Goal: Task Accomplishment & Management: Complete application form

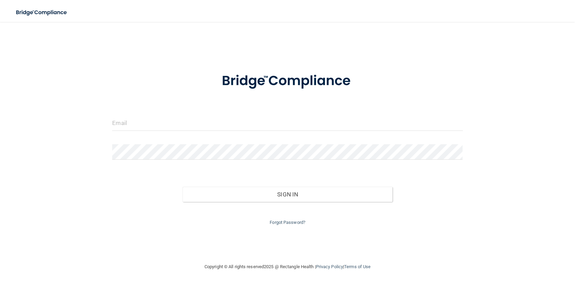
click at [182, 131] on div at bounding box center [287, 125] width 361 height 21
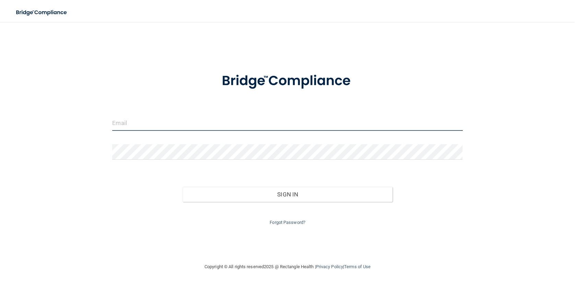
click at [188, 127] on input "email" at bounding box center [287, 122] width 350 height 15
type input "[EMAIL_ADDRESS][DOMAIN_NAME]"
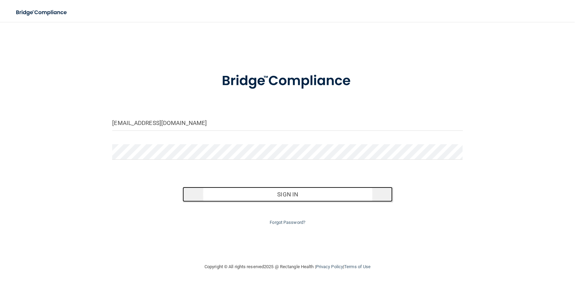
click at [312, 198] on button "Sign In" at bounding box center [288, 194] width 210 height 15
click at [269, 192] on button "Sign In" at bounding box center [288, 194] width 210 height 15
click at [291, 191] on button "Sign In" at bounding box center [288, 194] width 210 height 15
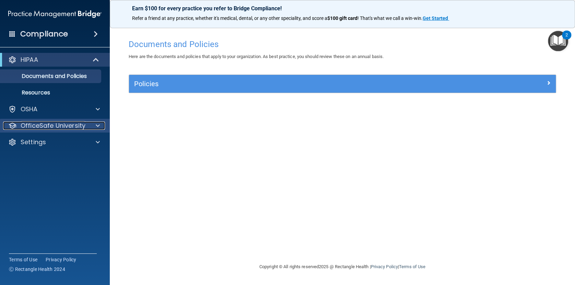
click at [66, 127] on p "OfficeSafe University" at bounding box center [53, 125] width 65 height 8
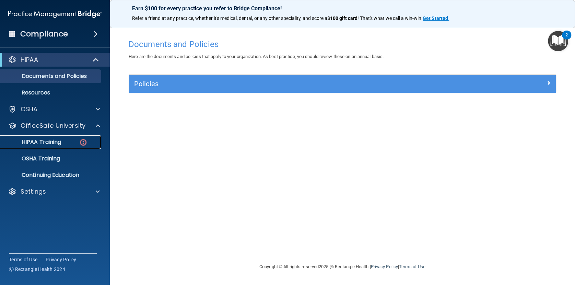
click at [62, 144] on div "HIPAA Training" at bounding box center [51, 142] width 94 height 7
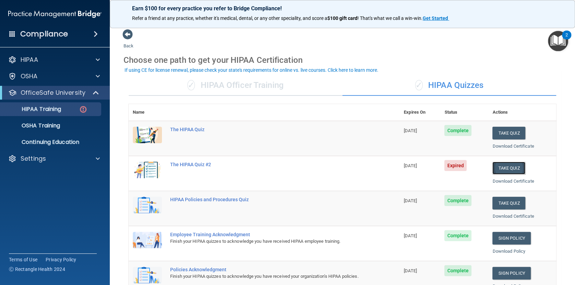
click at [509, 168] on button "Take Quiz" at bounding box center [508, 168] width 33 height 13
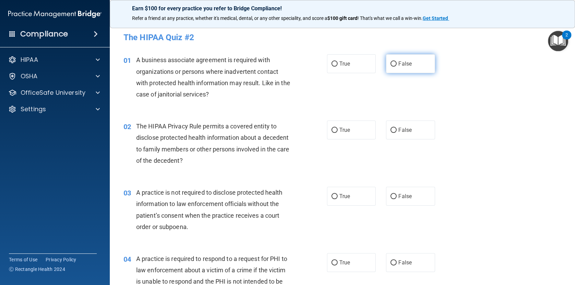
click at [397, 61] on label "False" at bounding box center [410, 63] width 49 height 19
click at [397, 61] on input "False" at bounding box center [393, 63] width 6 height 5
radio input "true"
click at [354, 127] on label "True" at bounding box center [351, 129] width 49 height 19
click at [338, 128] on input "True" at bounding box center [334, 130] width 6 height 5
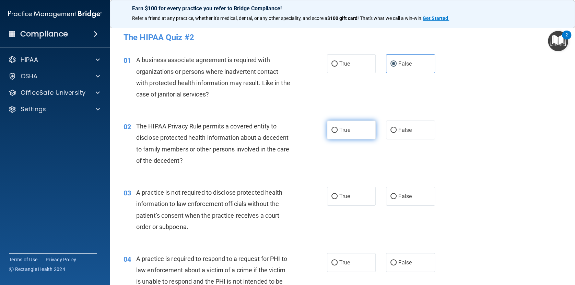
radio input "true"
drag, startPoint x: 396, startPoint y: 198, endPoint x: 392, endPoint y: 211, distance: 13.6
click at [396, 199] on label "False" at bounding box center [410, 196] width 49 height 19
click at [396, 199] on input "False" at bounding box center [393, 196] width 6 height 5
radio input "true"
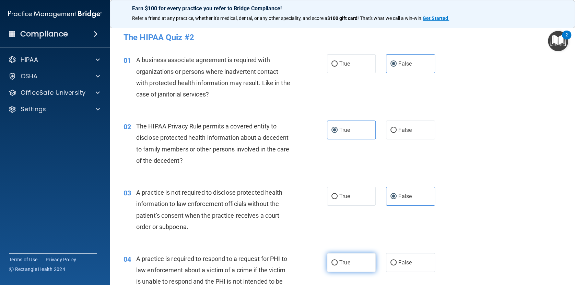
click at [341, 264] on span "True" at bounding box center [344, 262] width 11 height 7
click at [338, 264] on input "True" at bounding box center [334, 262] width 6 height 5
radio input "true"
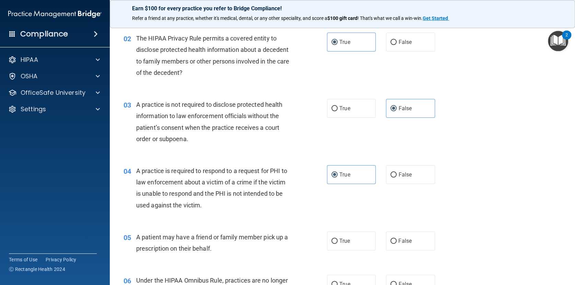
scroll to position [96, 0]
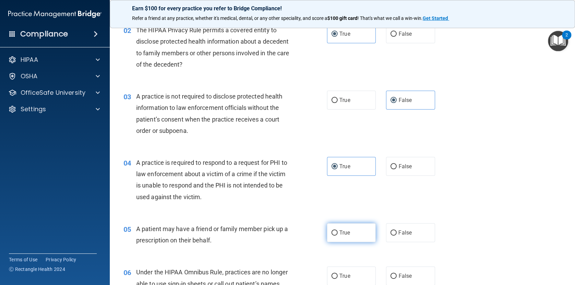
click at [341, 233] on span "True" at bounding box center [344, 232] width 11 height 7
click at [338, 233] on input "True" at bounding box center [334, 232] width 6 height 5
radio input "true"
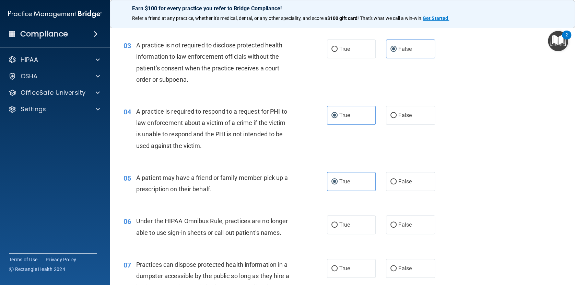
scroll to position [160, 0]
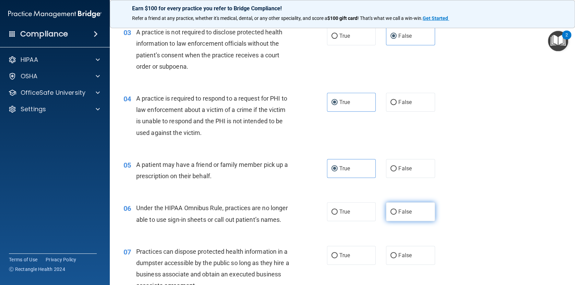
click at [400, 216] on label "False" at bounding box center [410, 211] width 49 height 19
click at [397, 214] on input "False" at bounding box center [393, 211] width 6 height 5
radio input "true"
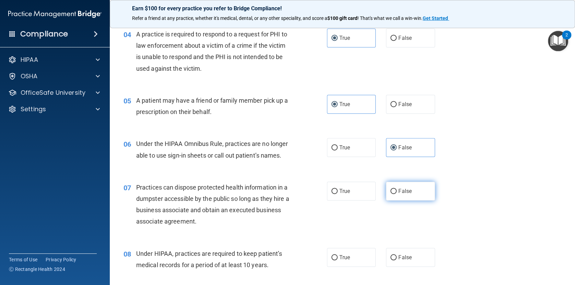
click at [404, 194] on span "False" at bounding box center [404, 191] width 13 height 7
click at [397, 194] on input "False" at bounding box center [393, 191] width 6 height 5
radio input "true"
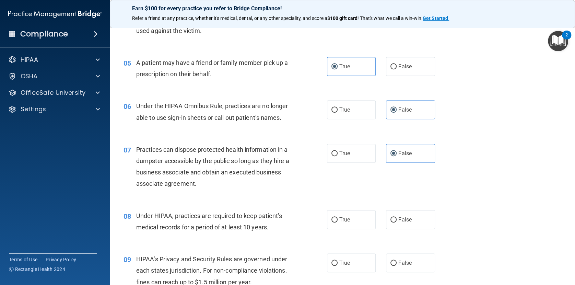
scroll to position [321, 0]
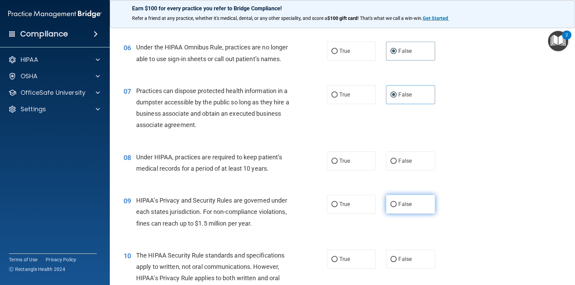
drag, startPoint x: 402, startPoint y: 171, endPoint x: 412, endPoint y: 213, distance: 43.0
click at [403, 164] on span "False" at bounding box center [404, 160] width 13 height 7
click at [410, 213] on label "False" at bounding box center [410, 204] width 49 height 19
click at [397, 207] on input "False" at bounding box center [393, 204] width 6 height 5
radio input "true"
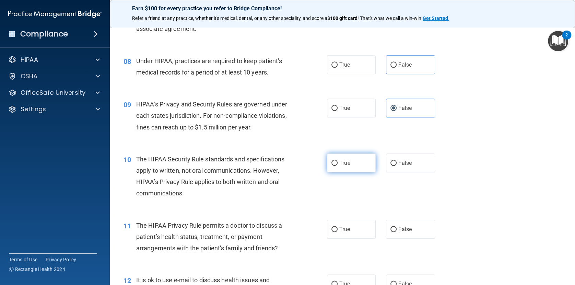
click at [351, 172] on label "True" at bounding box center [351, 162] width 49 height 19
click at [338, 166] on input "True" at bounding box center [334, 163] width 6 height 5
radio input "true"
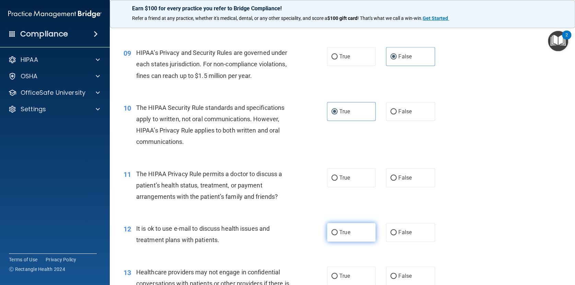
scroll to position [513, 0]
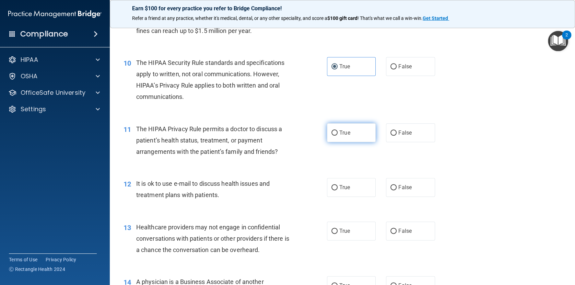
click at [357, 142] on label "True" at bounding box center [351, 132] width 49 height 19
click at [338, 136] on input "True" at bounding box center [334, 132] width 6 height 5
radio input "true"
click at [352, 197] on label "True" at bounding box center [351, 187] width 49 height 19
click at [338, 190] on input "True" at bounding box center [334, 187] width 6 height 5
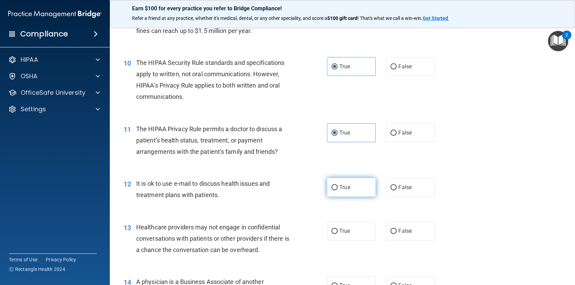
radio input "true"
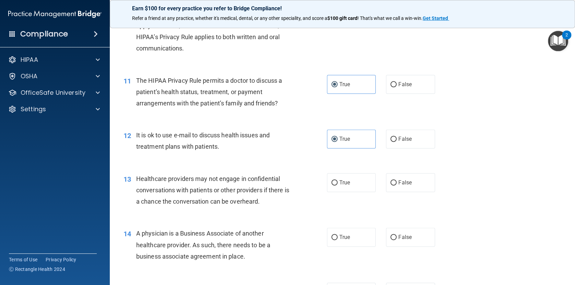
scroll to position [577, 0]
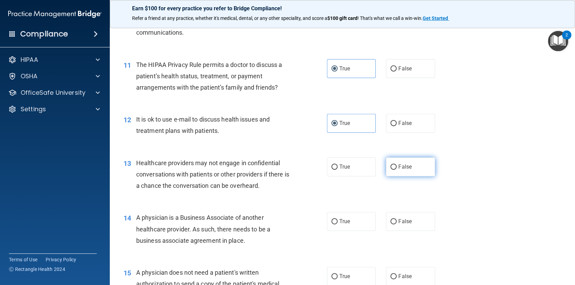
click at [412, 176] on label "False" at bounding box center [410, 166] width 49 height 19
click at [397, 169] on input "False" at bounding box center [393, 166] width 6 height 5
radio input "true"
click at [414, 231] on label "False" at bounding box center [410, 221] width 49 height 19
click at [397, 224] on input "False" at bounding box center [393, 221] width 6 height 5
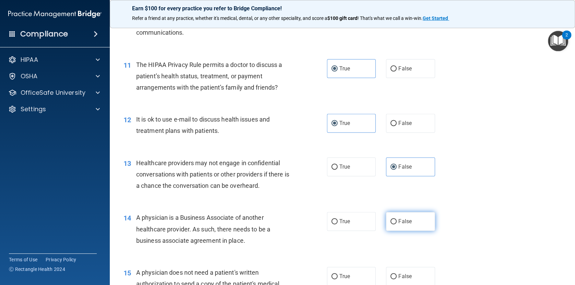
radio input "true"
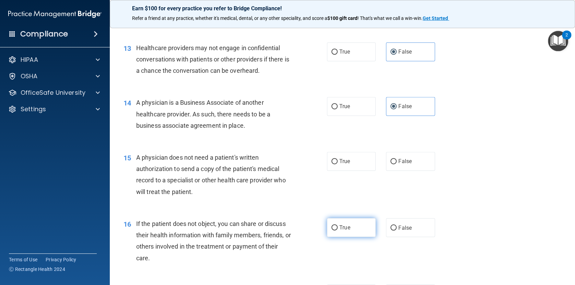
scroll to position [706, 0]
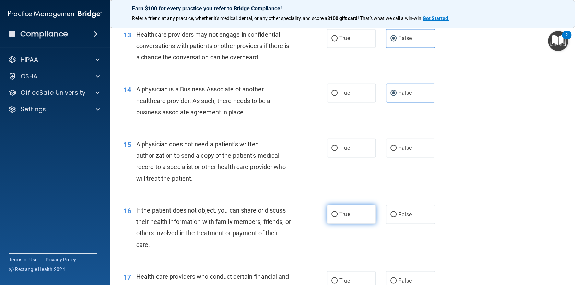
click at [372, 223] on label "True" at bounding box center [351, 213] width 49 height 19
click at [338, 217] on input "True" at bounding box center [334, 214] width 6 height 5
radio input "true"
click at [357, 157] on label "True" at bounding box center [351, 147] width 49 height 19
click at [338, 151] on input "True" at bounding box center [334, 147] width 6 height 5
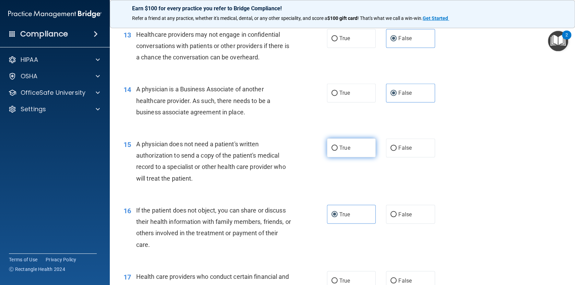
radio input "true"
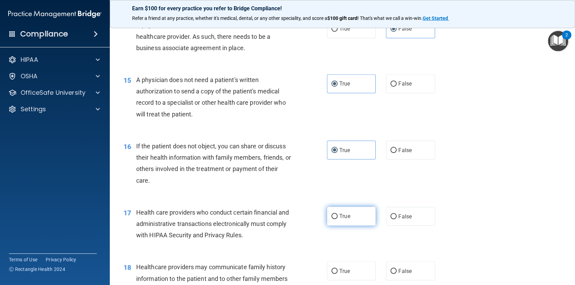
click at [357, 225] on label "True" at bounding box center [351, 216] width 49 height 19
click at [338, 219] on input "True" at bounding box center [334, 216] width 6 height 5
radio input "true"
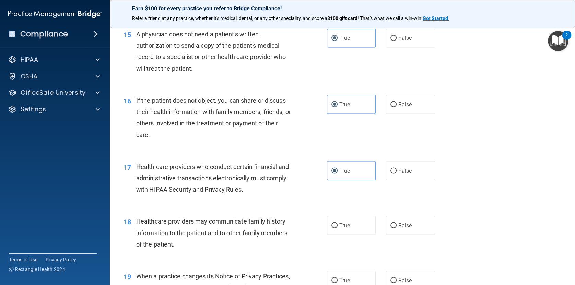
scroll to position [834, 0]
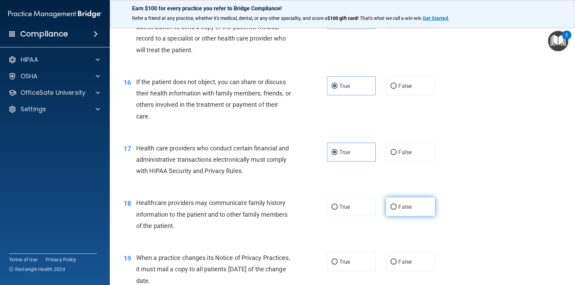
click at [407, 210] on span "False" at bounding box center [404, 206] width 13 height 7
click at [397, 209] on input "False" at bounding box center [393, 206] width 6 height 5
radio input "true"
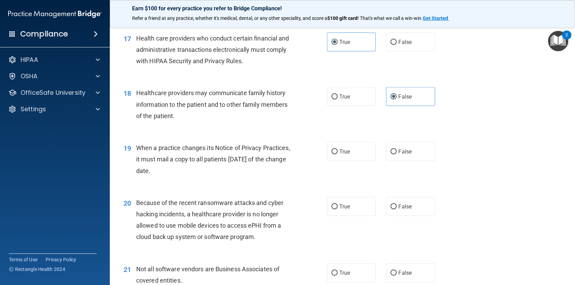
scroll to position [962, 0]
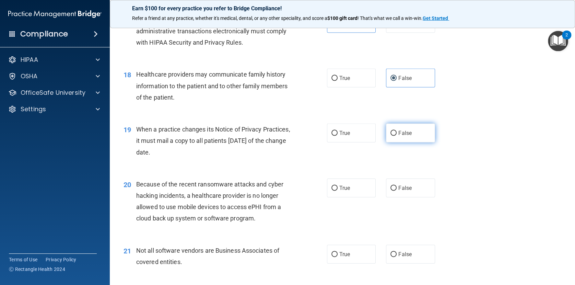
click at [408, 142] on label "False" at bounding box center [410, 133] width 49 height 19
click at [397, 136] on input "False" at bounding box center [393, 133] width 6 height 5
radio input "true"
click at [411, 197] on label "False" at bounding box center [410, 187] width 49 height 19
click at [399, 191] on span "False" at bounding box center [404, 188] width 13 height 7
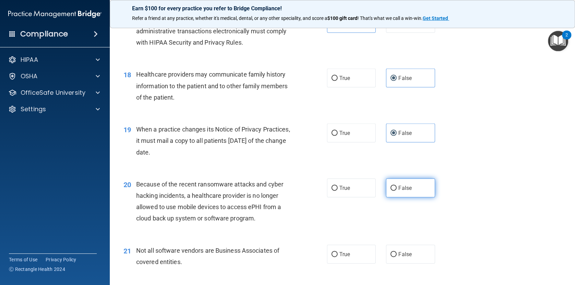
click at [397, 191] on input "False" at bounding box center [393, 188] width 6 height 5
radio input "true"
click at [342, 257] on span "True" at bounding box center [344, 254] width 11 height 7
click at [338, 257] on input "True" at bounding box center [334, 254] width 6 height 5
radio input "true"
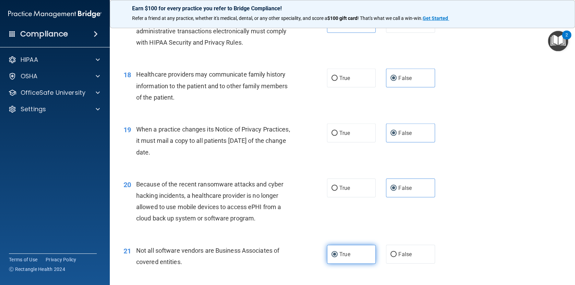
scroll to position [1026, 0]
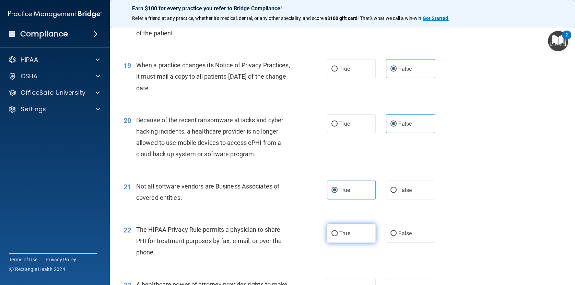
click at [349, 236] on span "True" at bounding box center [344, 233] width 11 height 7
click at [338, 236] on input "True" at bounding box center [334, 233] width 6 height 5
radio input "true"
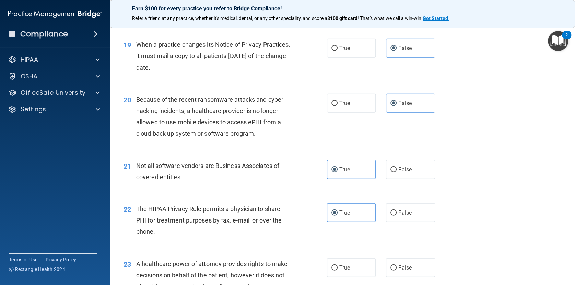
scroll to position [1058, 0]
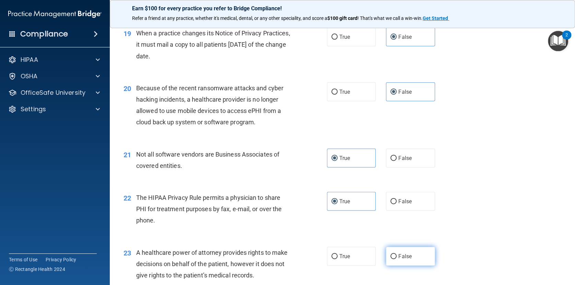
click at [406, 264] on label "False" at bounding box center [410, 256] width 49 height 19
click at [397, 259] on input "False" at bounding box center [393, 256] width 6 height 5
radio input "true"
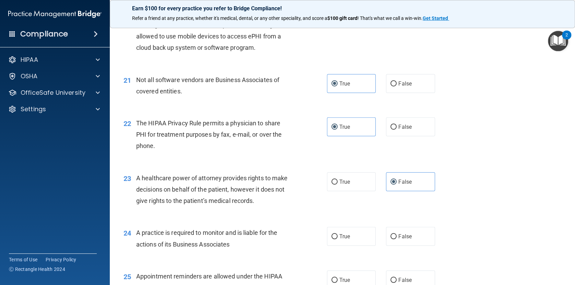
scroll to position [1155, 0]
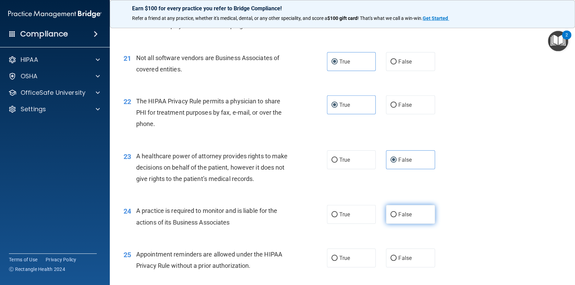
click at [407, 218] on span "False" at bounding box center [404, 214] width 13 height 7
click at [397, 217] on input "False" at bounding box center [393, 214] width 6 height 5
radio input "true"
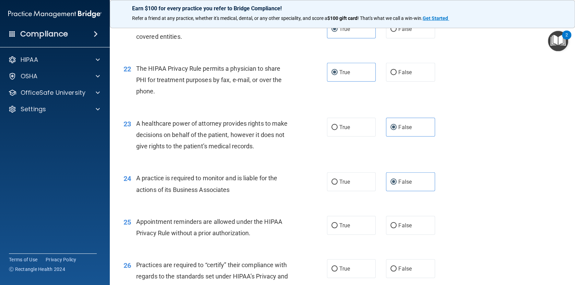
scroll to position [1219, 0]
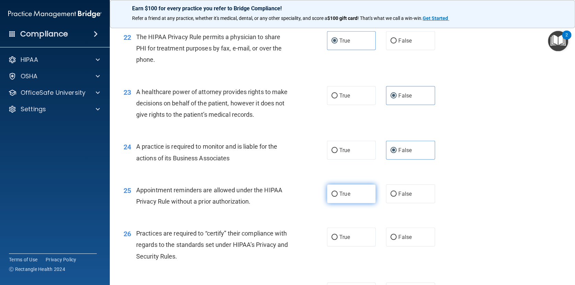
click at [360, 203] on label "True" at bounding box center [351, 193] width 49 height 19
click at [338, 197] on input "True" at bounding box center [334, 193] width 6 height 5
radio input "true"
click at [409, 246] on label "False" at bounding box center [410, 236] width 49 height 19
click at [397, 240] on input "False" at bounding box center [393, 237] width 6 height 5
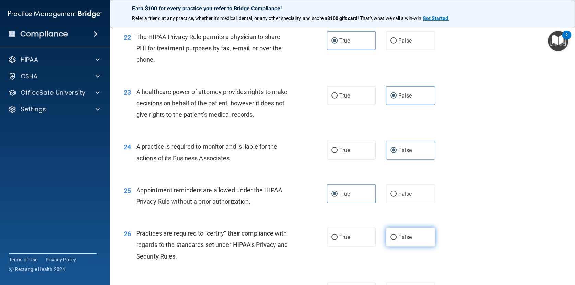
radio input "true"
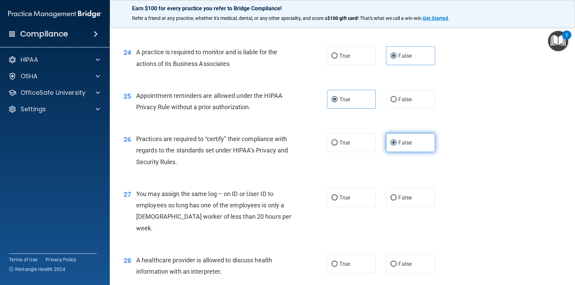
scroll to position [1315, 0]
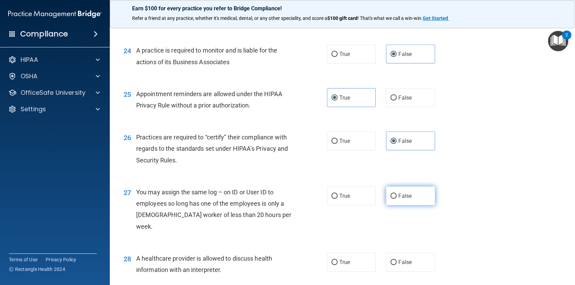
click at [424, 205] on label "False" at bounding box center [410, 195] width 49 height 19
click at [397, 199] on input "False" at bounding box center [393, 195] width 6 height 5
radio input "true"
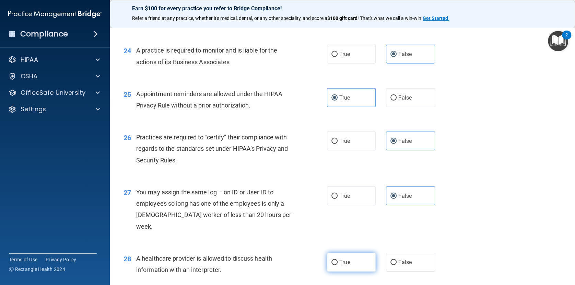
click at [344, 266] on label "True" at bounding box center [351, 261] width 49 height 19
click at [338, 265] on input "True" at bounding box center [334, 262] width 6 height 5
radio input "true"
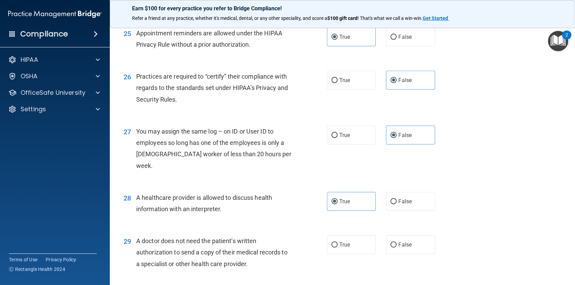
scroll to position [1411, 0]
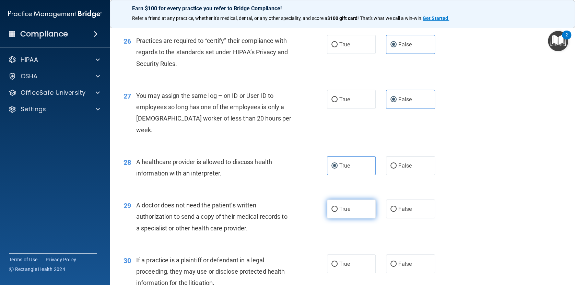
click at [357, 210] on label "True" at bounding box center [351, 208] width 49 height 19
click at [338, 210] on input "True" at bounding box center [334, 209] width 6 height 5
radio input "true"
click at [346, 265] on span "True" at bounding box center [344, 263] width 11 height 7
click at [338, 265] on input "True" at bounding box center [334, 263] width 6 height 5
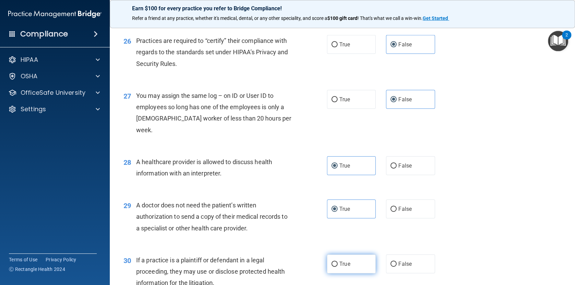
radio input "true"
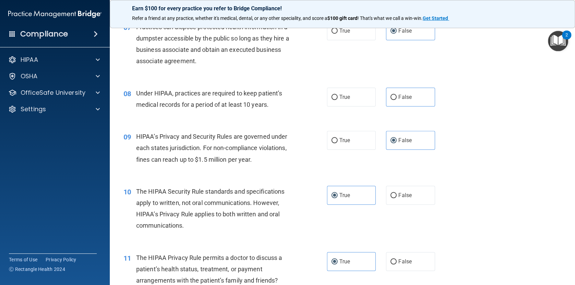
scroll to position [385, 0]
click at [398, 106] on label "False" at bounding box center [410, 96] width 49 height 19
click at [397, 99] on input "False" at bounding box center [393, 96] width 6 height 5
radio input "true"
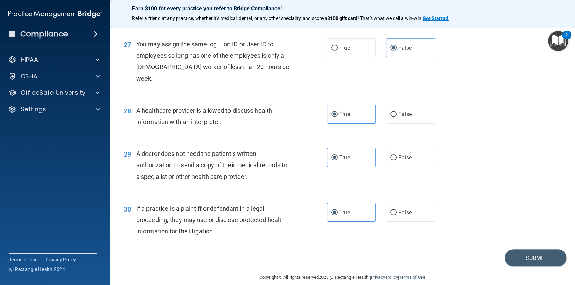
scroll to position [1472, 0]
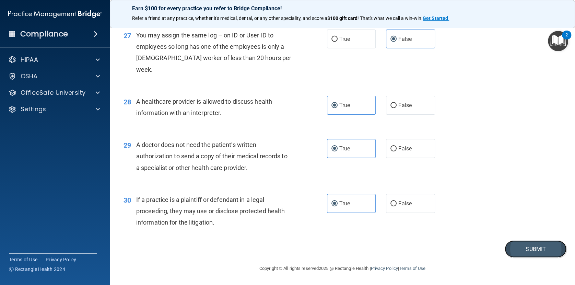
click at [549, 249] on button "Submit" at bounding box center [536, 248] width 62 height 17
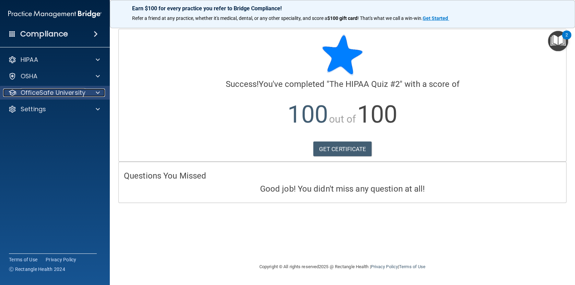
click at [69, 93] on p "OfficeSafe University" at bounding box center [53, 93] width 65 height 8
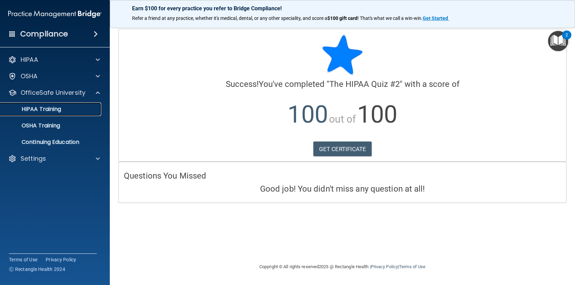
click at [57, 105] on link "HIPAA Training" at bounding box center [47, 109] width 108 height 14
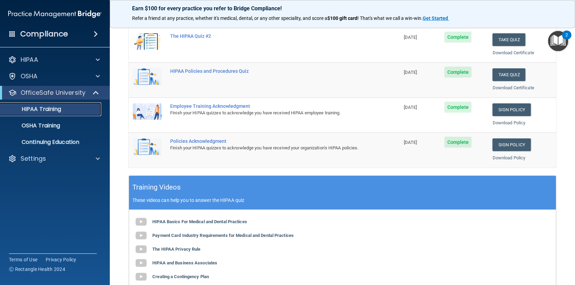
scroll to position [64, 0]
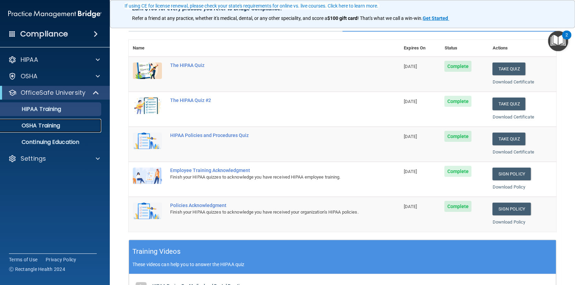
drag, startPoint x: 54, startPoint y: 126, endPoint x: 81, endPoint y: 135, distance: 28.6
click at [55, 126] on p "OSHA Training" at bounding box center [32, 125] width 56 height 7
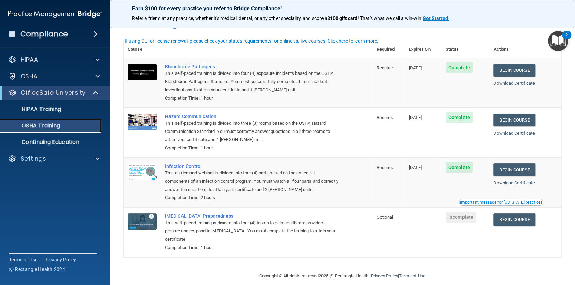
scroll to position [20, 0]
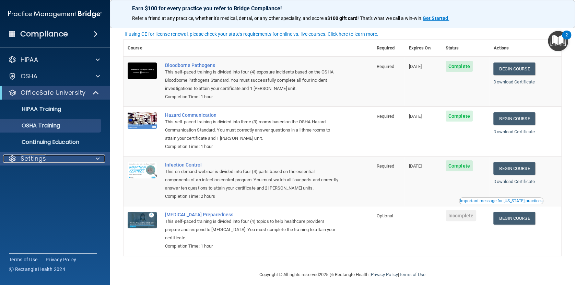
click at [50, 157] on div "Settings" at bounding box center [45, 158] width 85 height 8
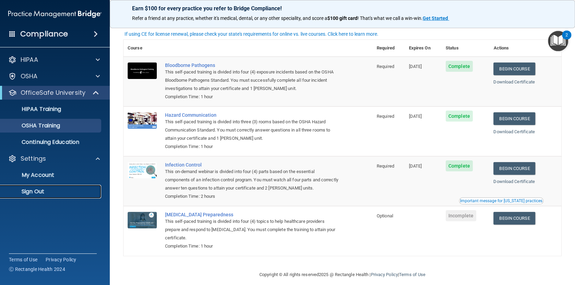
click at [44, 190] on p "Sign Out" at bounding box center [51, 191] width 94 height 7
